Goal: Information Seeking & Learning: Learn about a topic

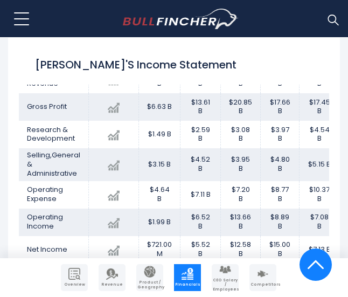
scroll to position [72, 0]
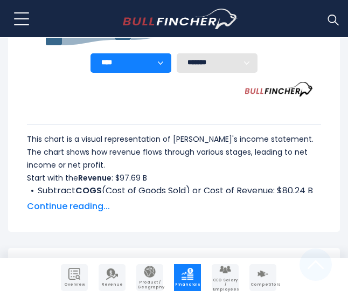
scroll to position [731, 0]
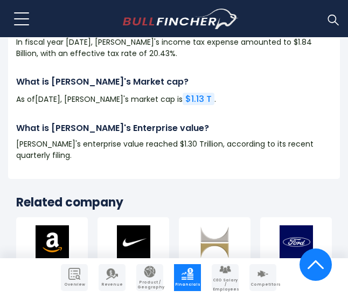
scroll to position [2993, 0]
